Goal: Task Accomplishment & Management: Manage account settings

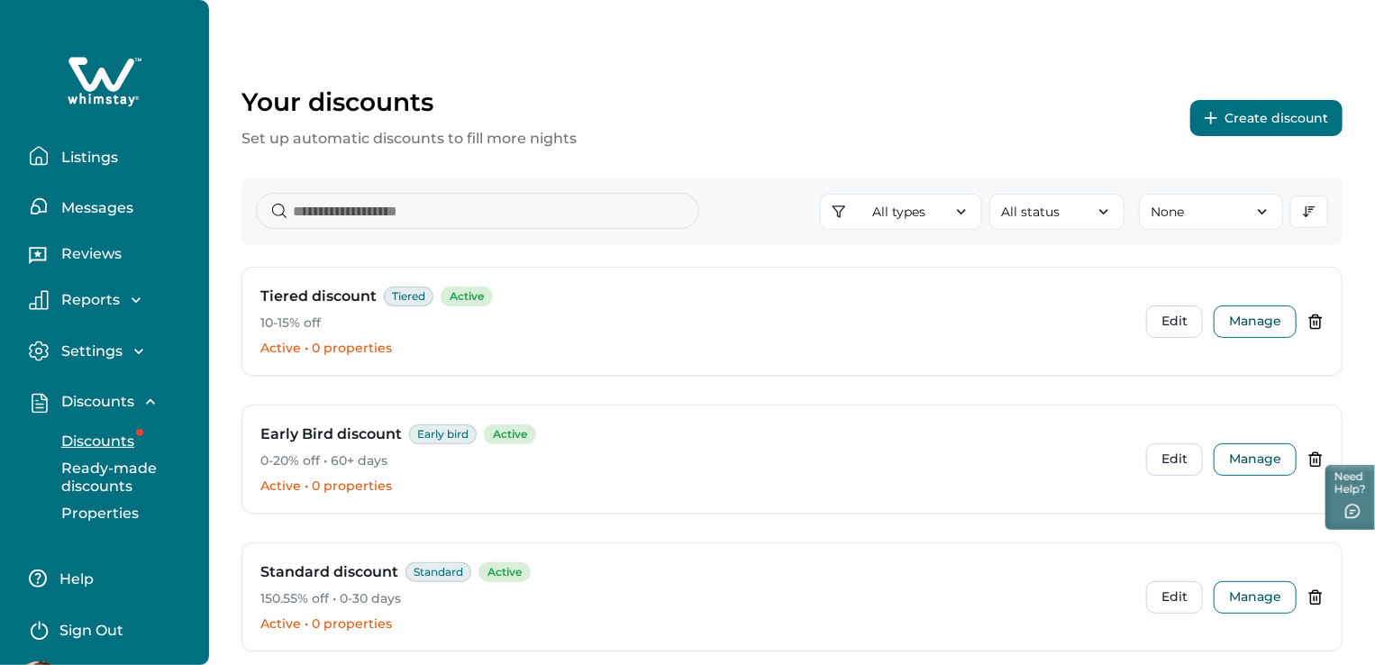
scroll to position [59, 0]
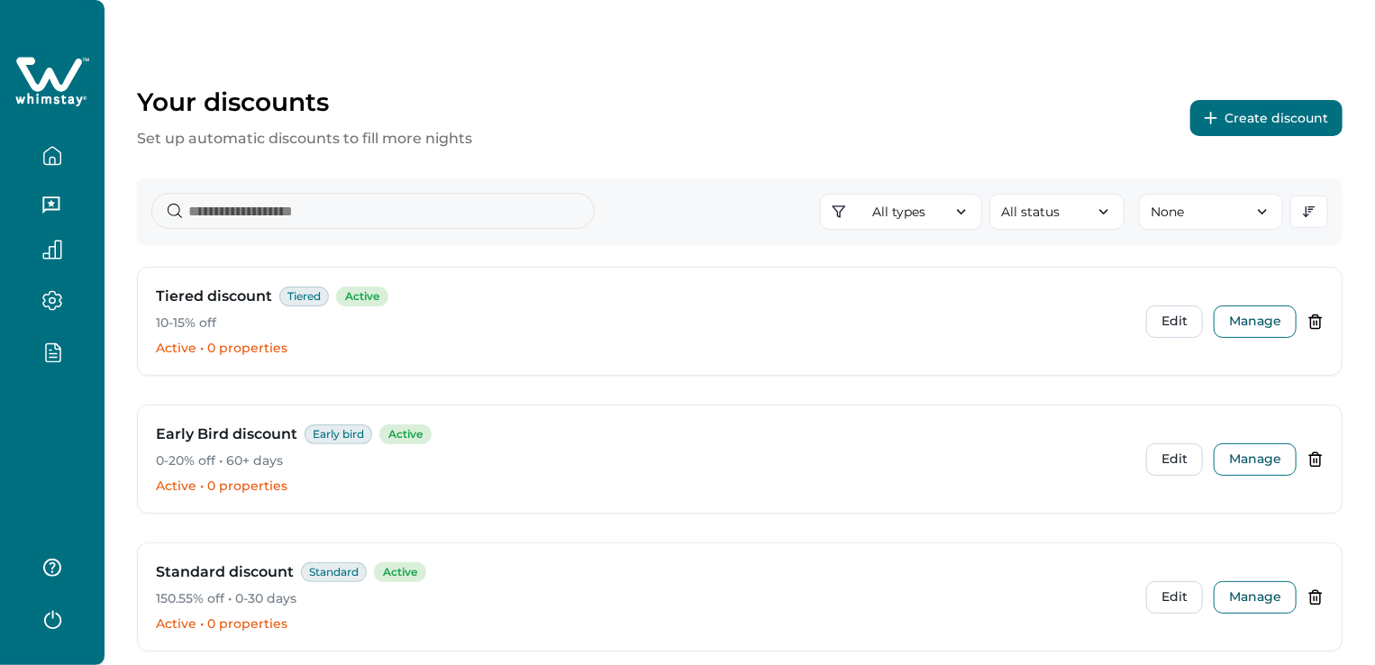
scroll to position [117, 0]
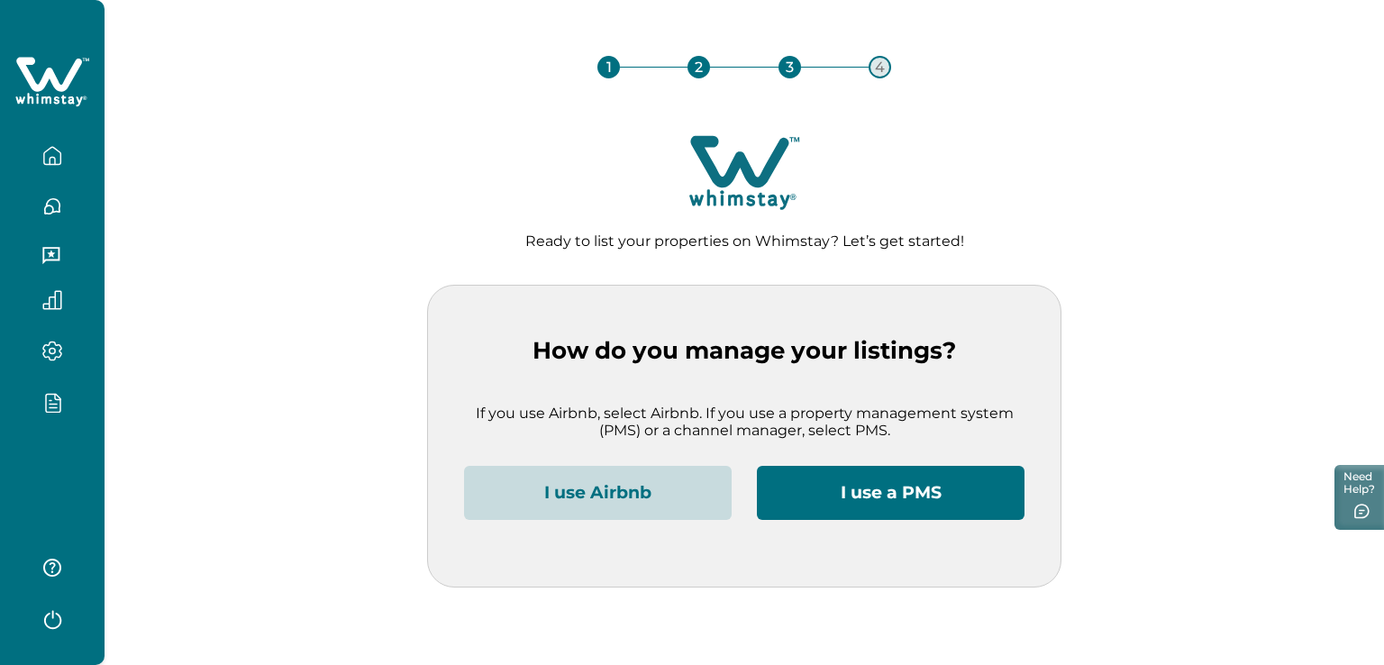
click at [918, 489] on button "I use a PMS" at bounding box center [891, 493] width 268 height 54
click at [51, 613] on icon "button" at bounding box center [52, 617] width 27 height 27
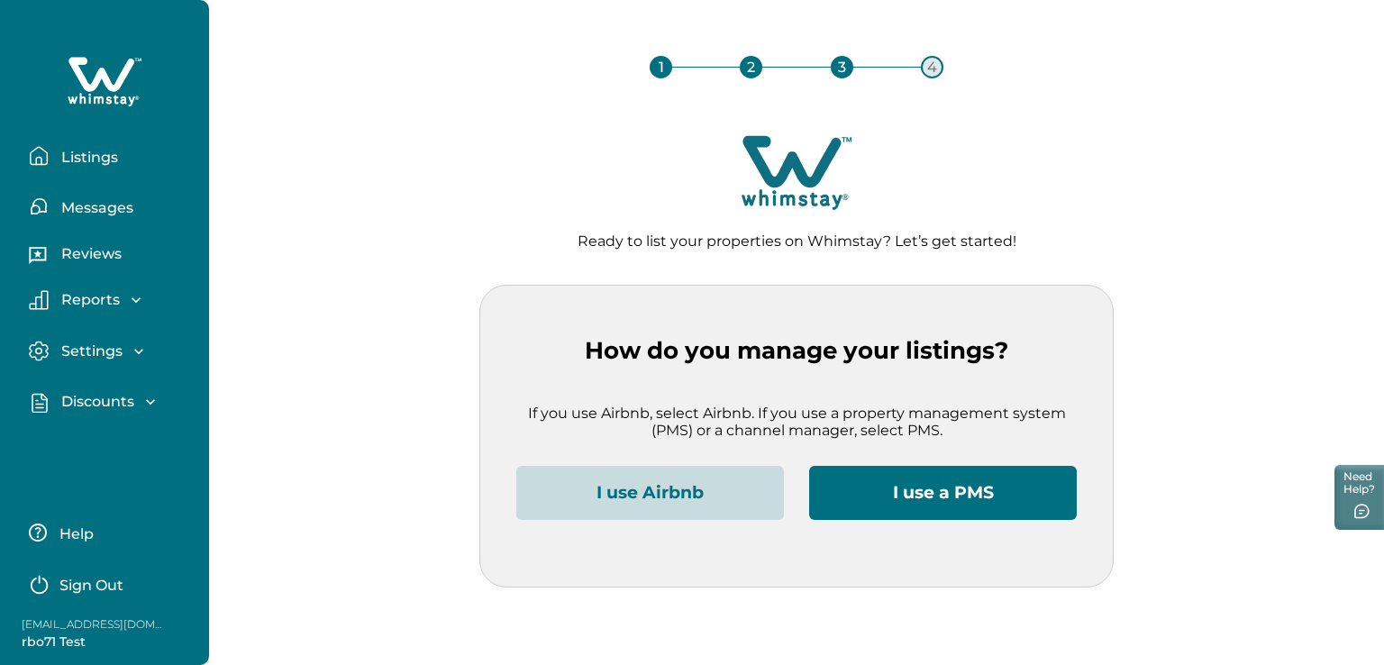
click at [103, 583] on p "Sign Out" at bounding box center [91, 586] width 64 height 18
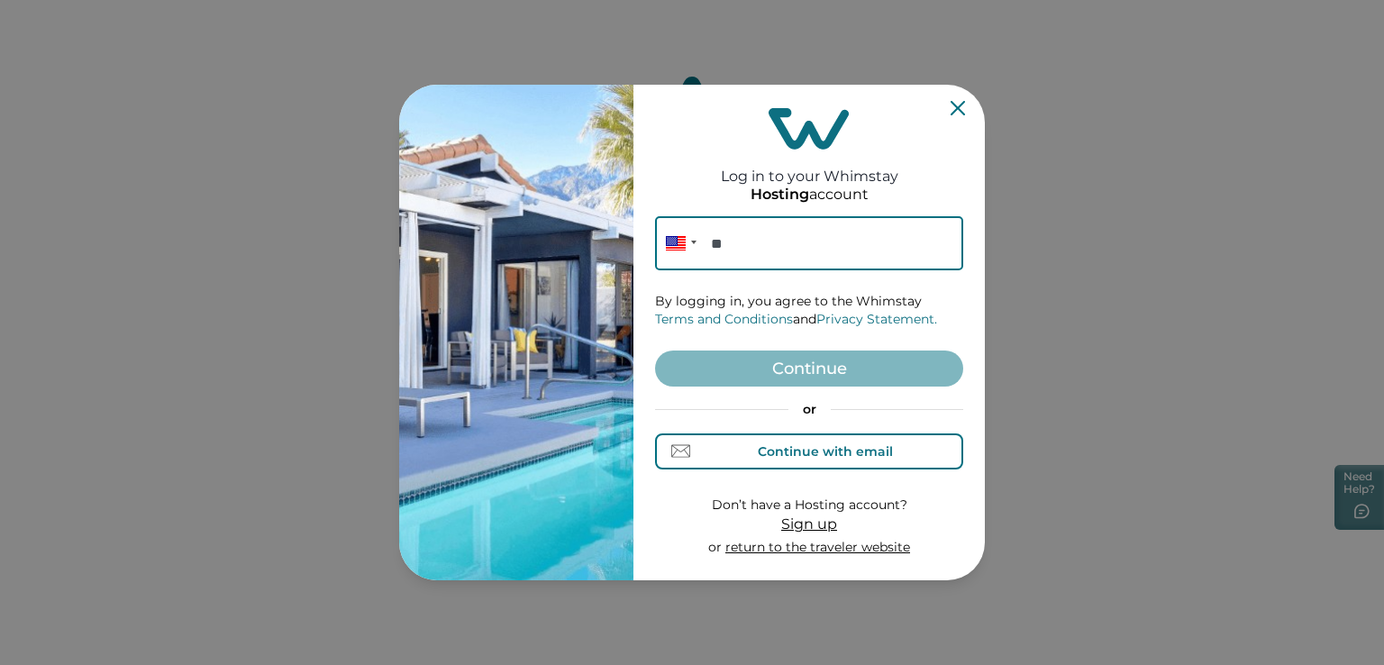
click at [834, 459] on div "Continue with email" at bounding box center [809, 450] width 167 height 19
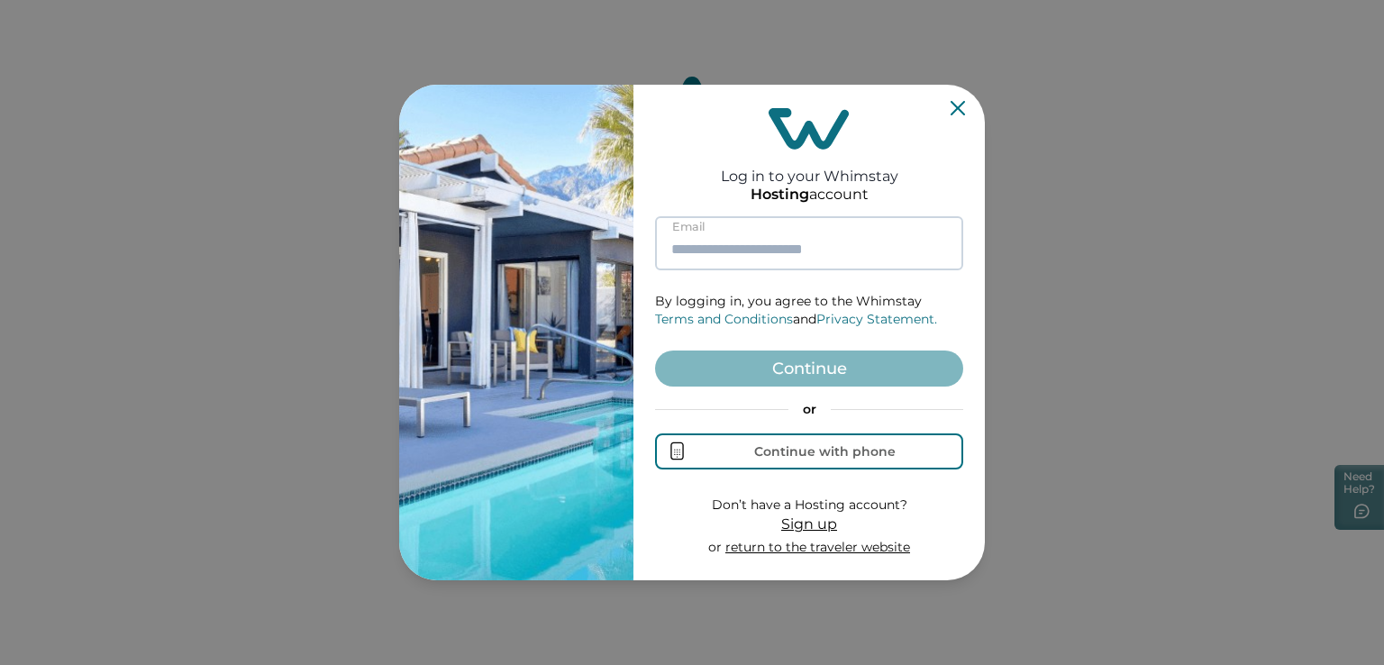
click at [715, 240] on input at bounding box center [809, 243] width 308 height 54
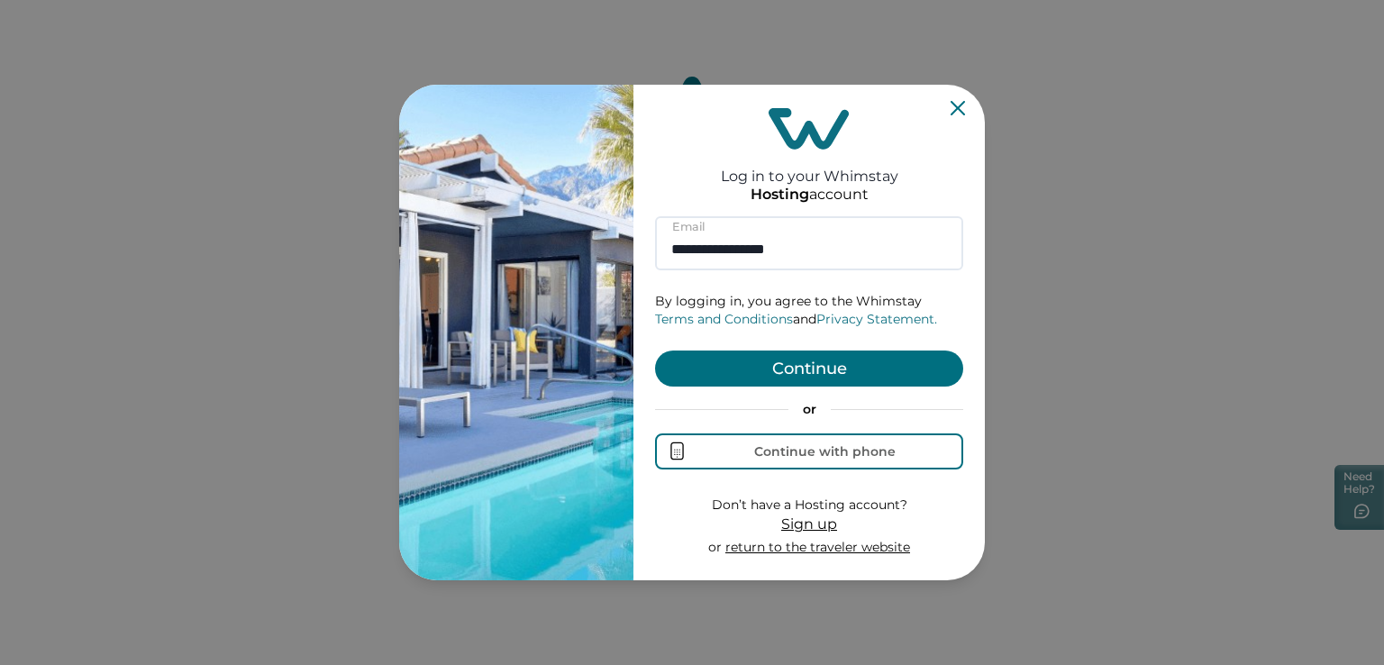
type input "**********"
click at [830, 367] on button "Continue" at bounding box center [809, 368] width 308 height 36
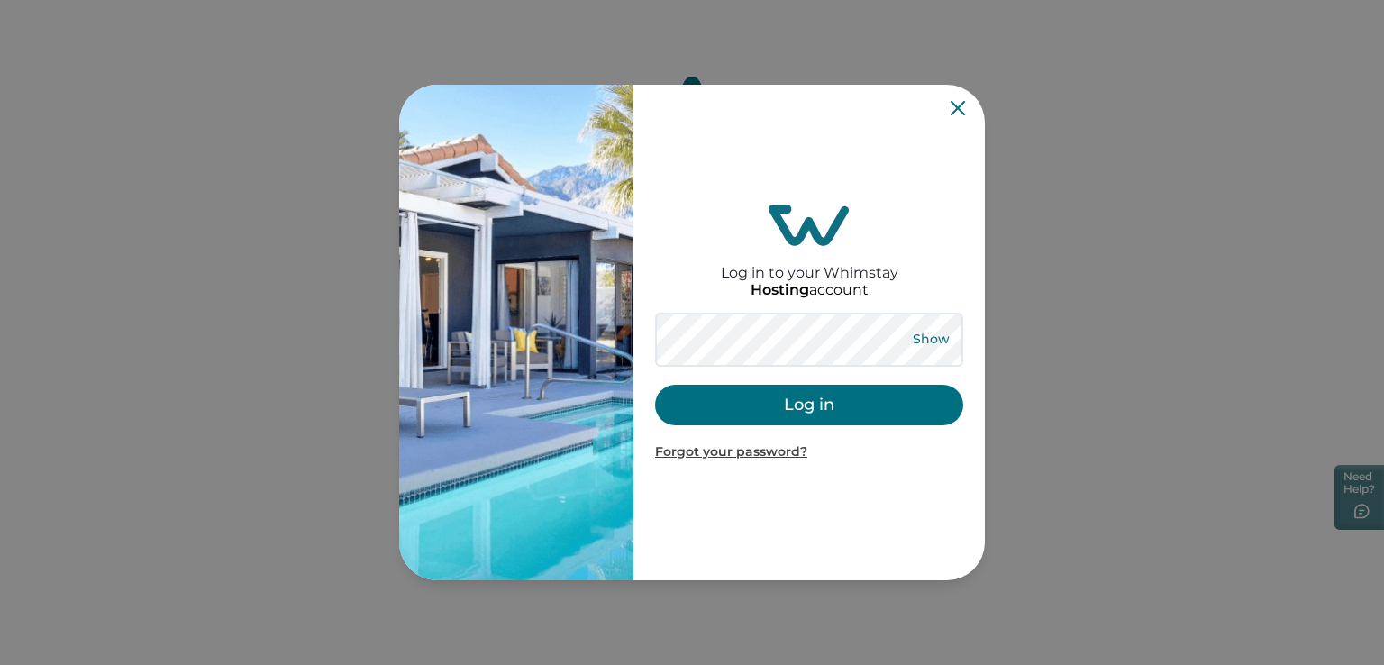
click at [915, 333] on button "Show" at bounding box center [930, 339] width 65 height 25
click at [915, 333] on button "Hide" at bounding box center [930, 339] width 59 height 25
click at [807, 403] on button "Log in" at bounding box center [809, 405] width 308 height 41
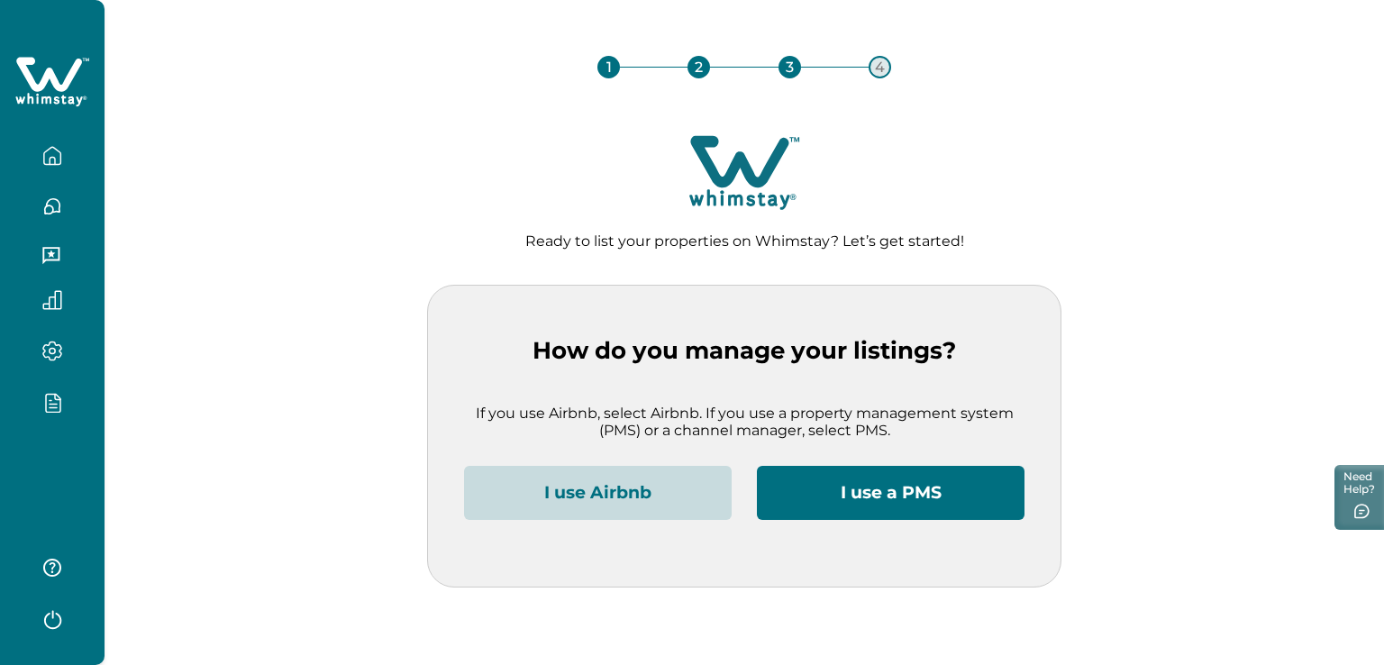
click at [56, 404] on icon "button" at bounding box center [53, 404] width 7 height 0
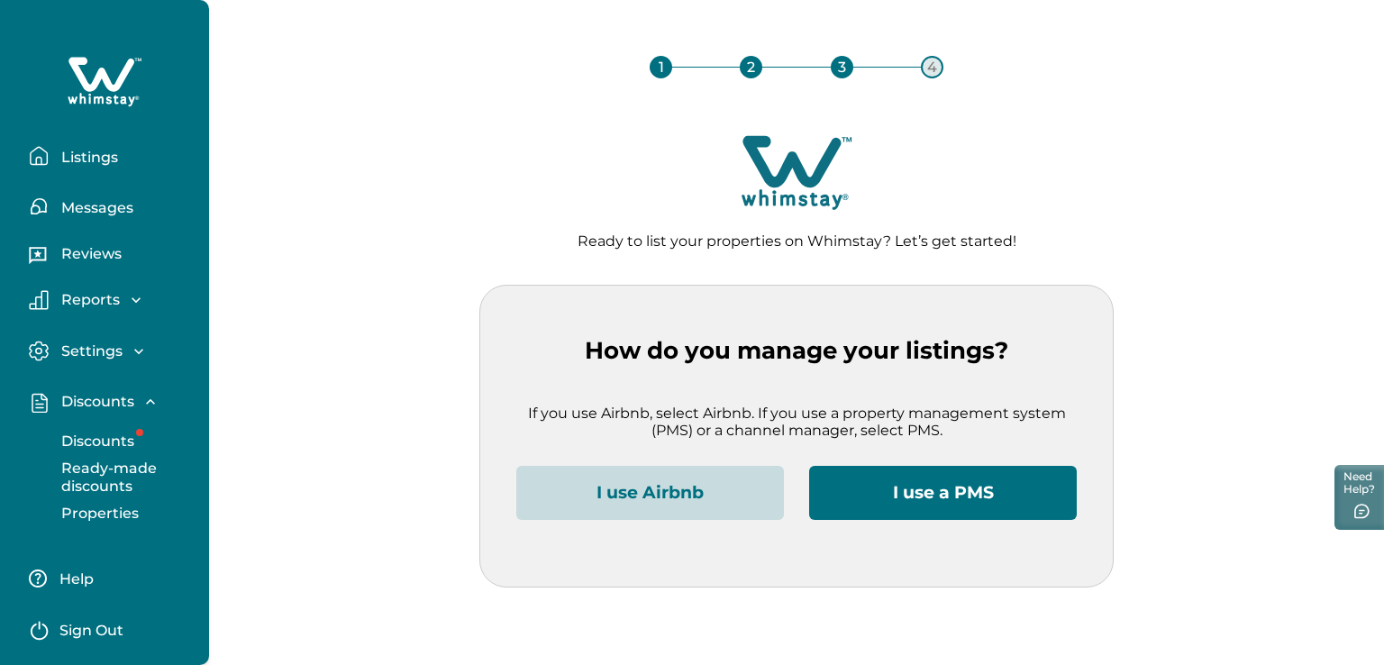
click at [98, 434] on p "Discounts" at bounding box center [95, 441] width 78 height 18
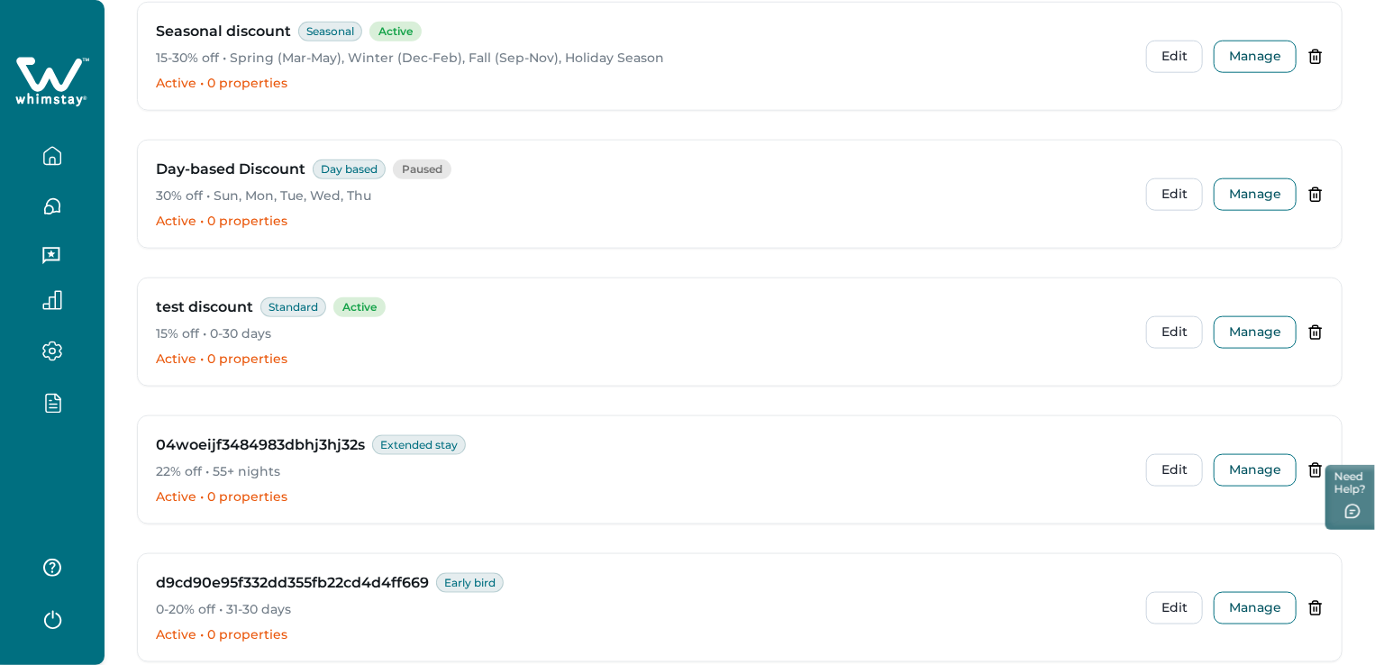
scroll to position [1067, 0]
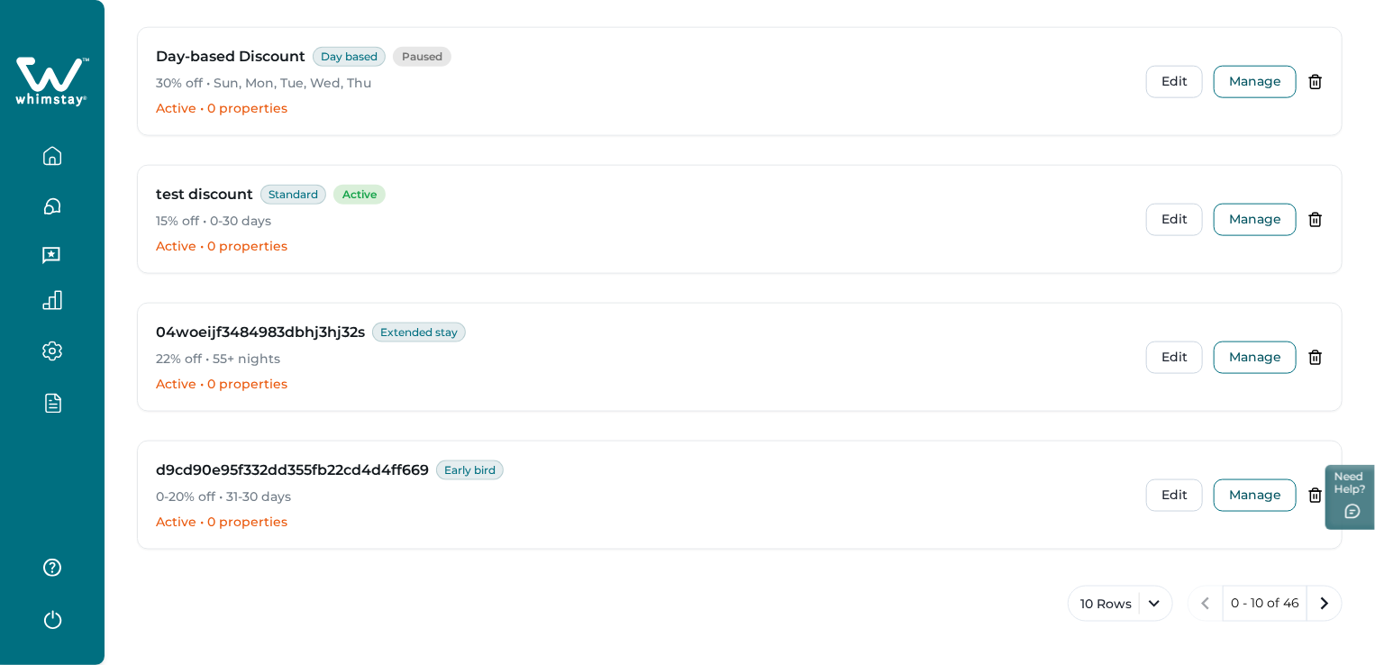
click at [45, 383] on div at bounding box center [52, 402] width 76 height 51
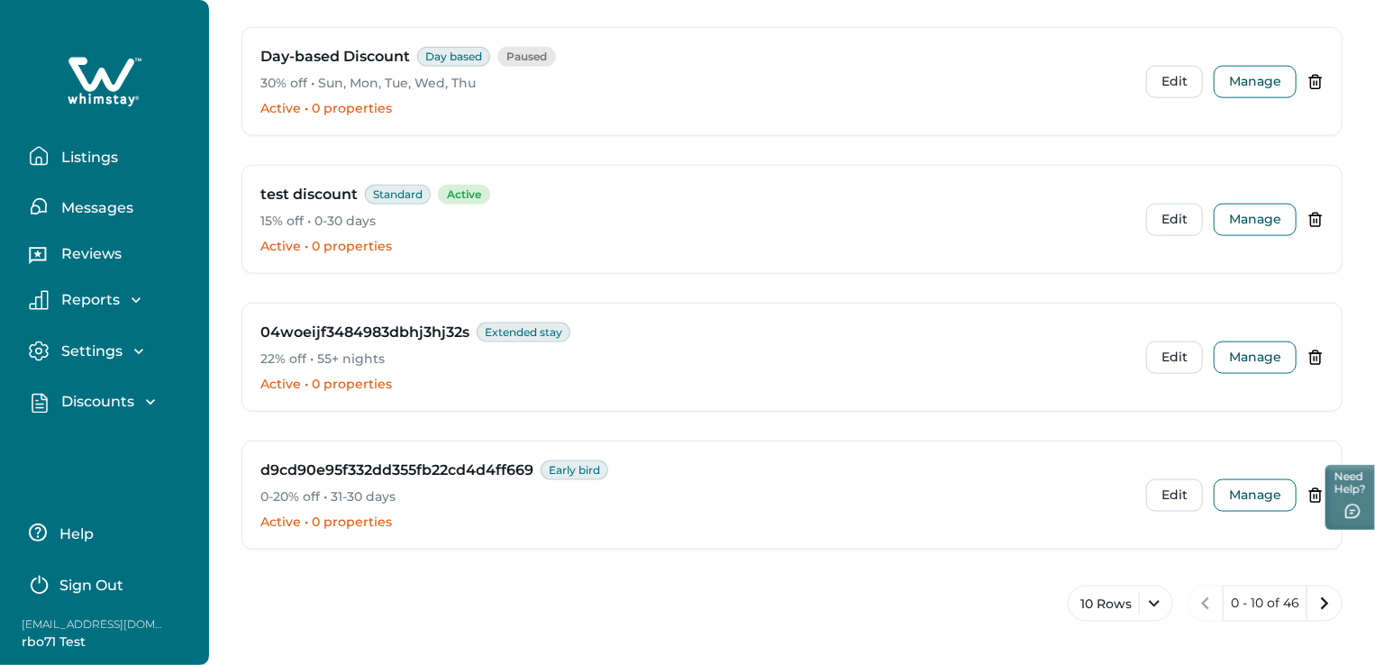
click at [101, 404] on p "Discounts" at bounding box center [95, 402] width 78 height 18
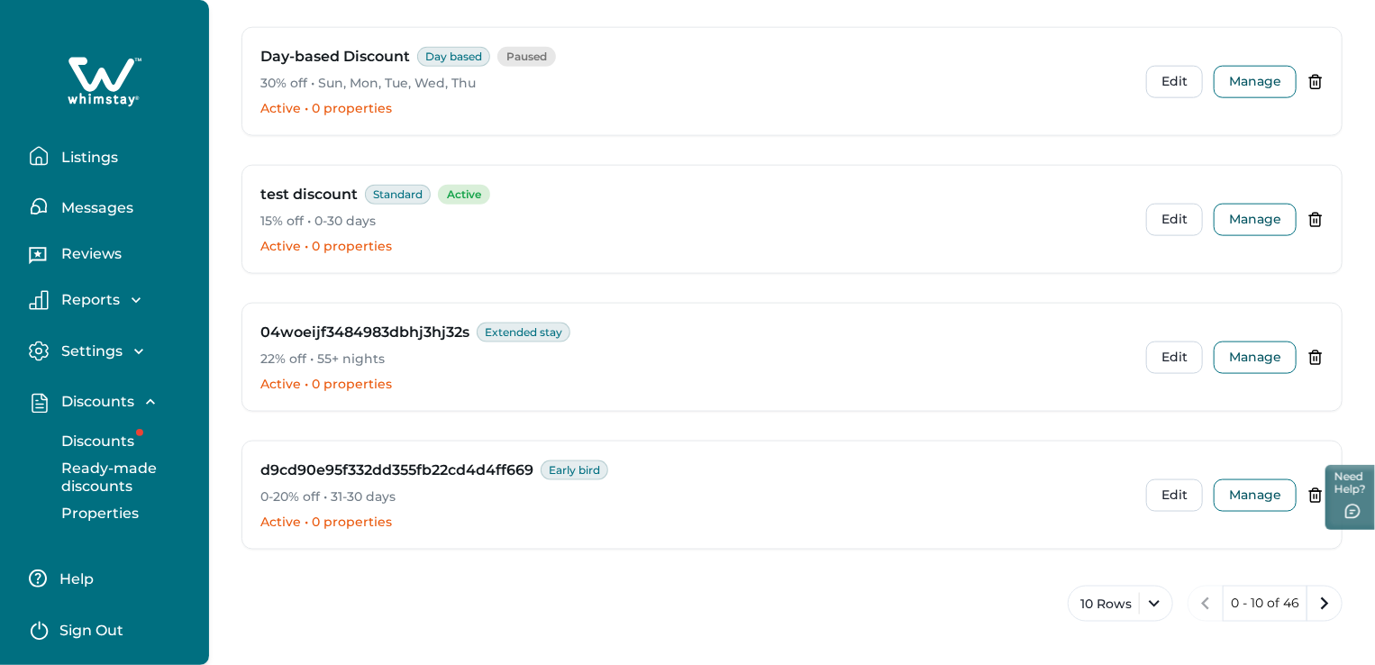
click at [14, 454] on div "Discounts Discounts Ready-made discounts Properties" at bounding box center [104, 454] width 180 height 155
click at [114, 441] on p "Discounts" at bounding box center [95, 441] width 78 height 18
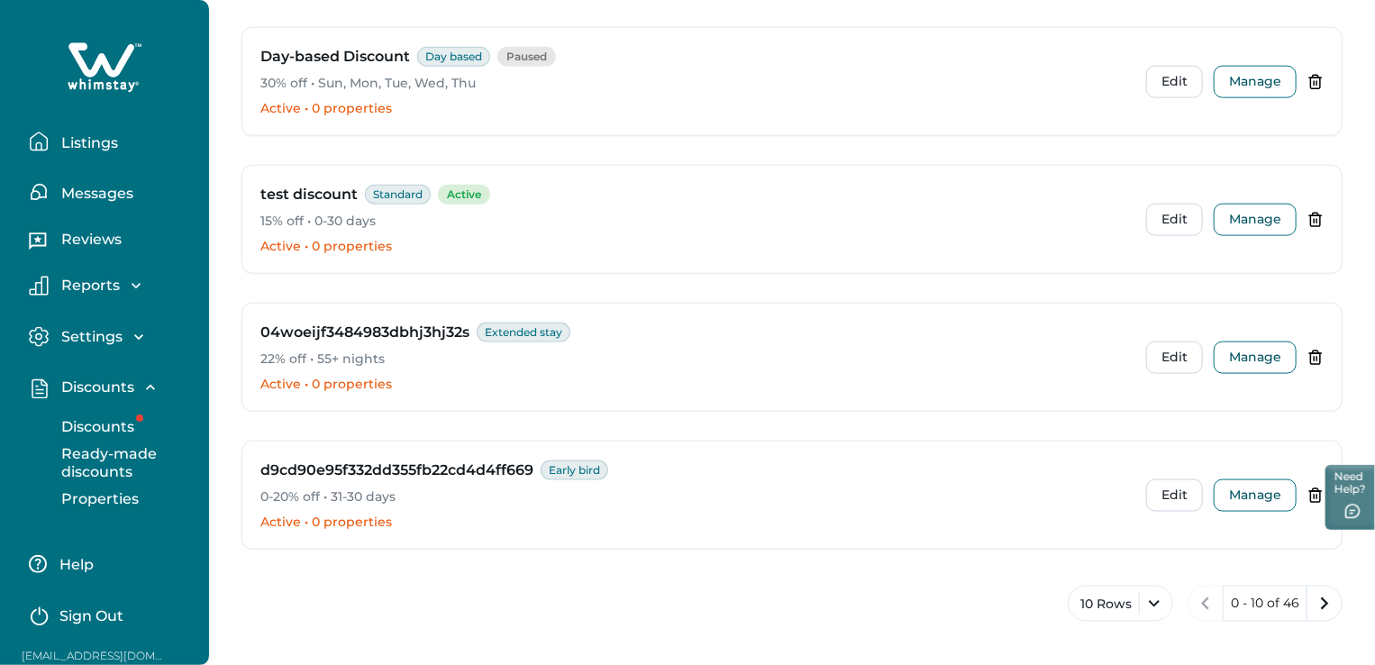
scroll to position [0, 0]
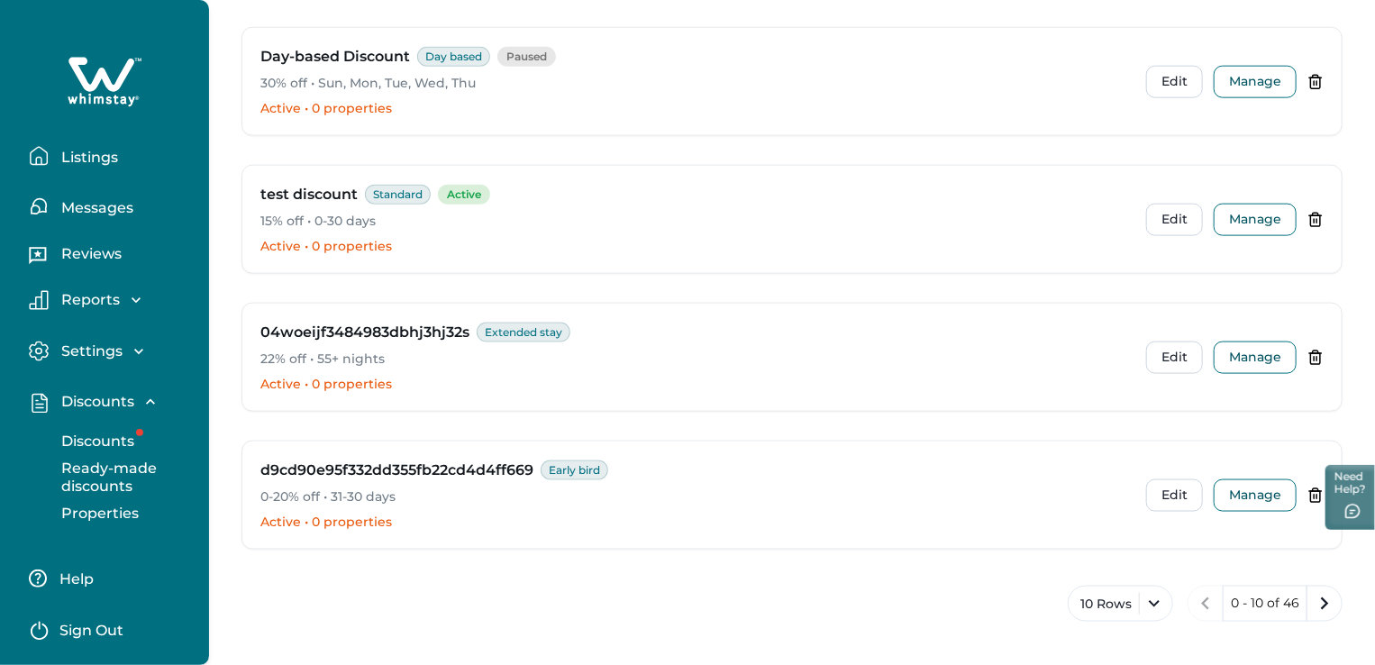
click at [105, 86] on icon at bounding box center [101, 74] width 66 height 34
